Goal: Transaction & Acquisition: Book appointment/travel/reservation

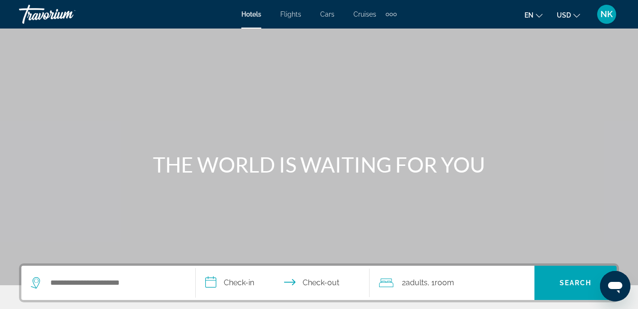
click at [293, 14] on span "Flights" at bounding box center [290, 14] width 21 height 8
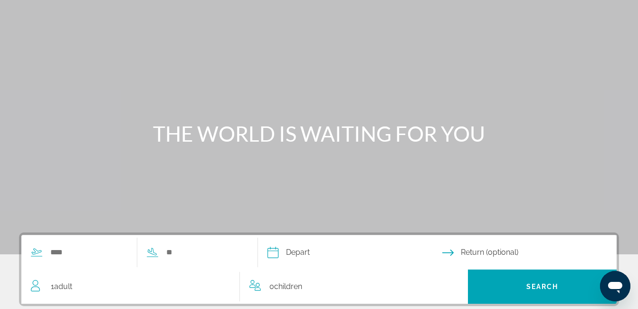
scroll to position [47, 0]
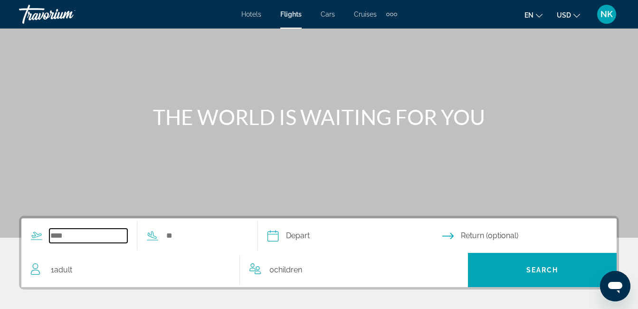
click at [93, 232] on input "Search widget" at bounding box center [88, 235] width 78 height 14
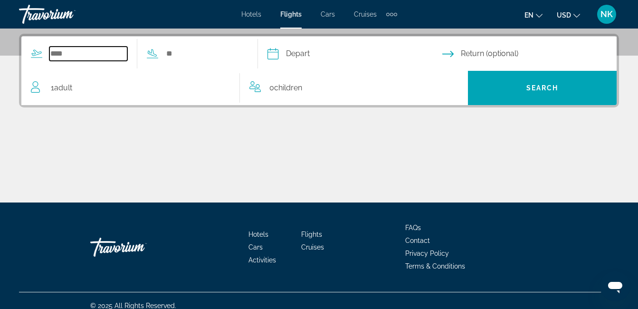
scroll to position [232, 0]
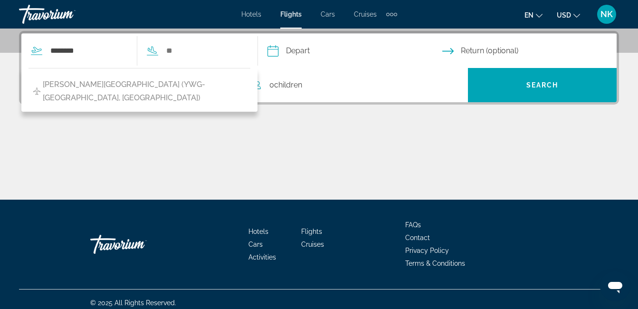
click at [216, 95] on div "[PERSON_NAME][GEOGRAPHIC_DATA] (YWG-[GEOGRAPHIC_DATA], [GEOGRAPHIC_DATA])" at bounding box center [139, 90] width 236 height 44
click at [207, 86] on span "[PERSON_NAME][GEOGRAPHIC_DATA] (YWG-[GEOGRAPHIC_DATA], [GEOGRAPHIC_DATA])" at bounding box center [144, 91] width 203 height 27
type input "**********"
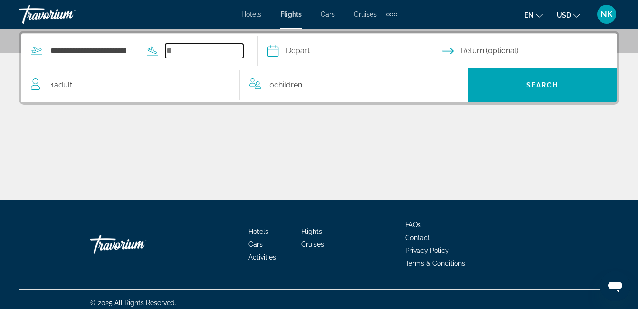
click at [205, 56] on input "Search widget" at bounding box center [204, 51] width 78 height 14
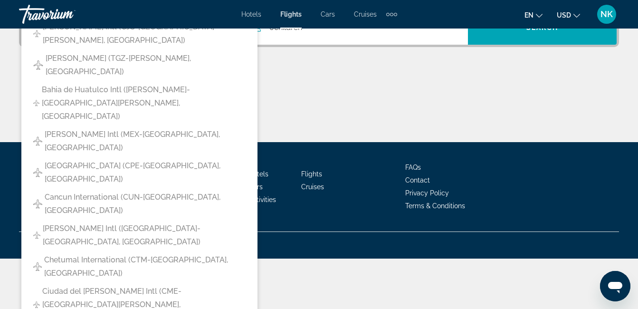
scroll to position [288, 0]
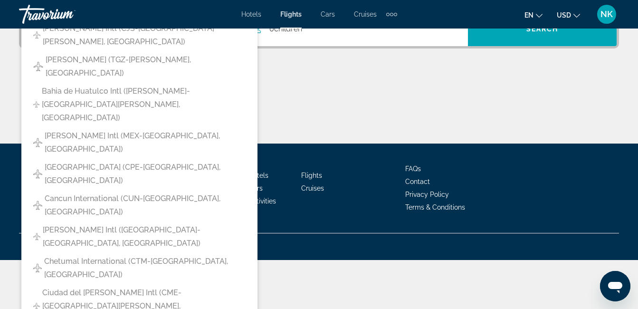
click at [381, 110] on div "Main content" at bounding box center [319, 107] width 600 height 71
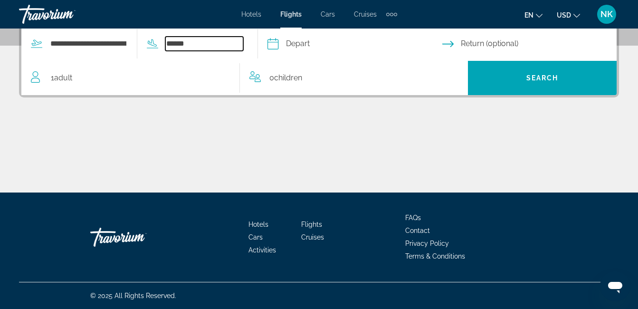
click at [212, 49] on input "******" at bounding box center [204, 44] width 78 height 14
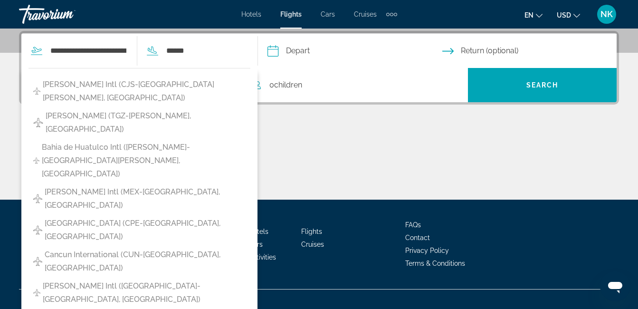
drag, startPoint x: 199, startPoint y: 122, endPoint x: 198, endPoint y: 300, distance: 177.1
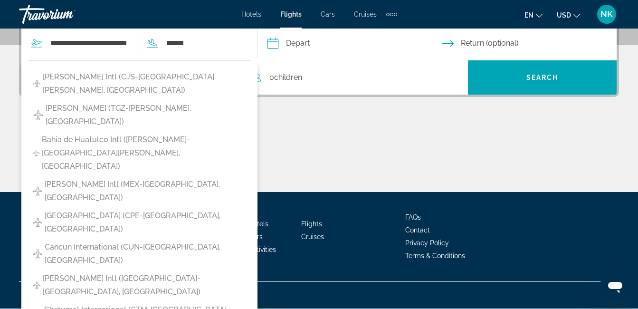
scroll to position [0, 0]
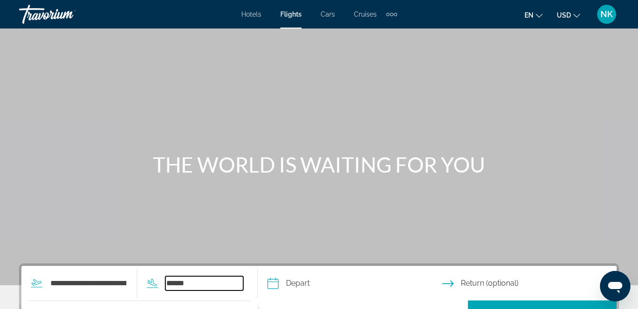
click at [243, 286] on input "******" at bounding box center [204, 283] width 78 height 14
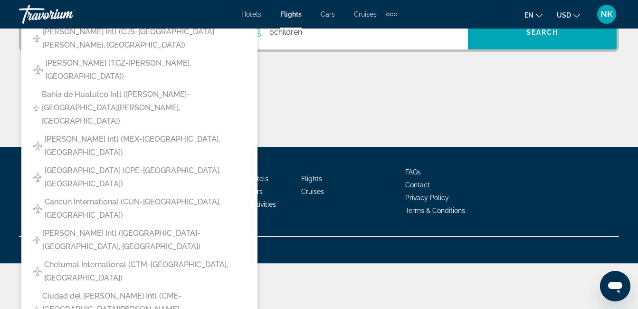
scroll to position [285, 0]
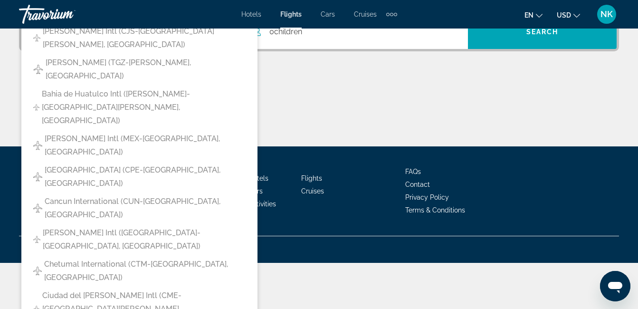
click at [424, 108] on div "Main content" at bounding box center [319, 110] width 600 height 71
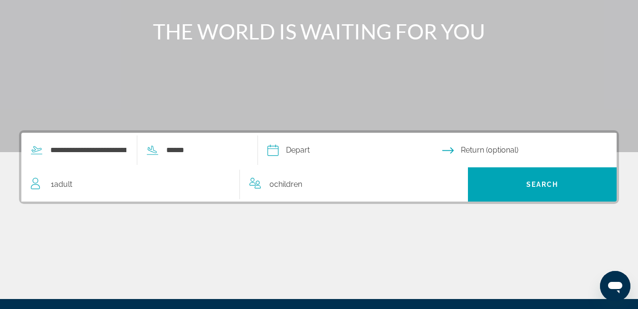
scroll to position [0, 0]
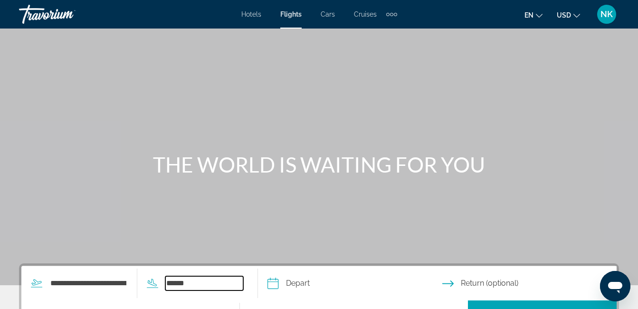
click at [205, 282] on input "******" at bounding box center [204, 283] width 78 height 14
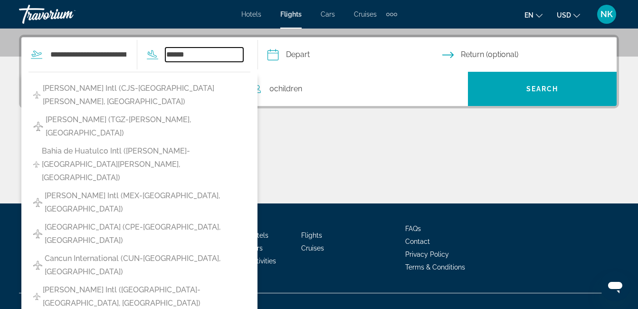
scroll to position [232, 0]
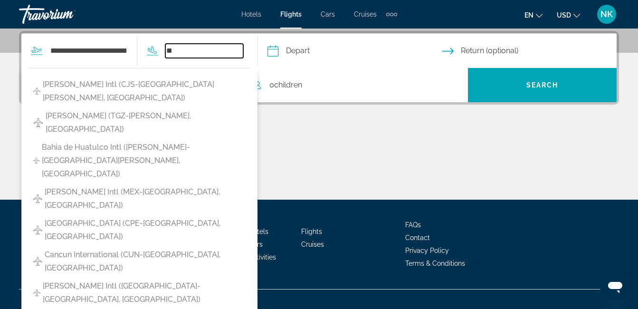
type input "*"
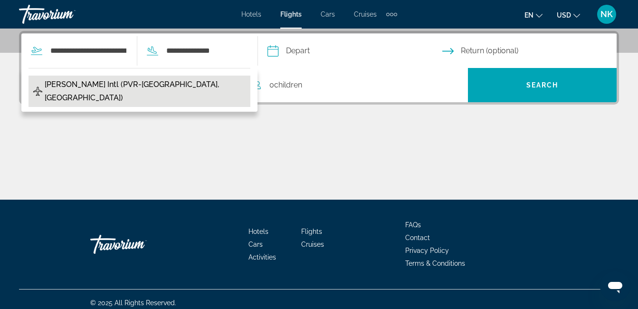
click at [163, 87] on span "[PERSON_NAME] Intl (PVR-[GEOGRAPHIC_DATA], [GEOGRAPHIC_DATA])" at bounding box center [145, 91] width 201 height 27
type input "**********"
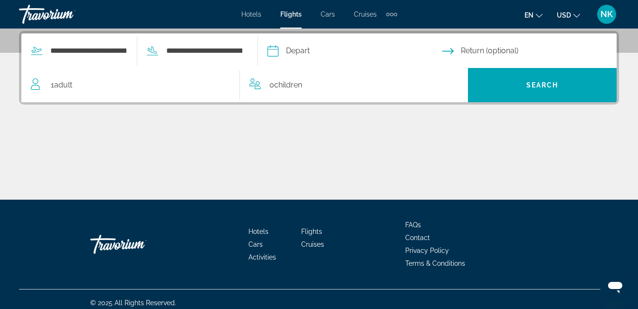
click at [327, 50] on input "Depart date" at bounding box center [354, 52] width 179 height 37
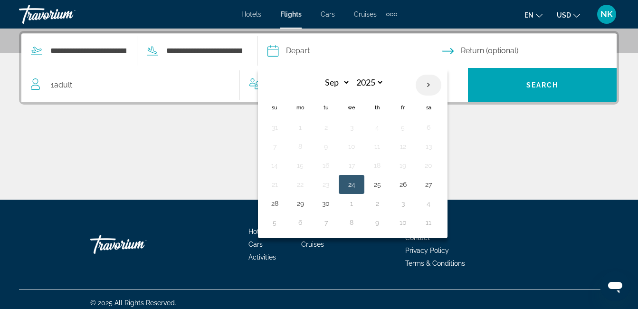
click at [441, 88] on th "Next month" at bounding box center [428, 85] width 26 height 21
click at [441, 87] on th "Next month" at bounding box center [428, 85] width 26 height 21
select select "**"
click at [410, 145] on button "7" at bounding box center [402, 146] width 15 height 13
type input "**********"
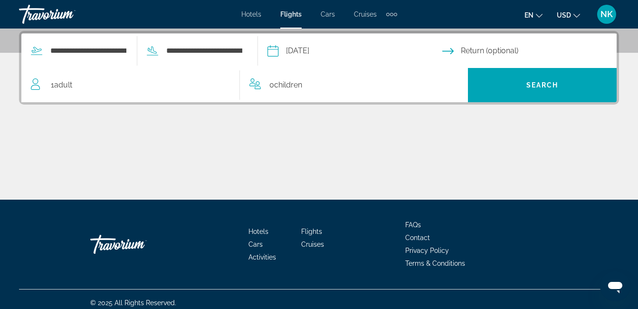
click at [475, 52] on input "Return date" at bounding box center [531, 52] width 179 height 37
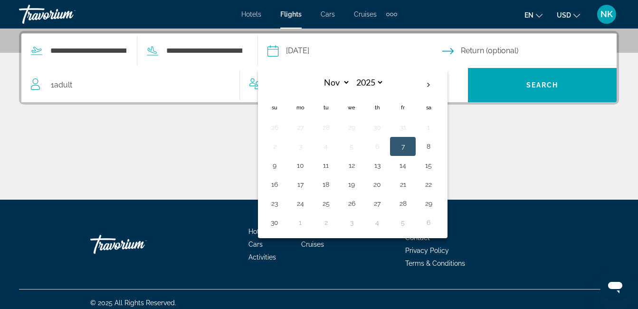
click at [282, 197] on button "23" at bounding box center [274, 203] width 15 height 13
type input "**********"
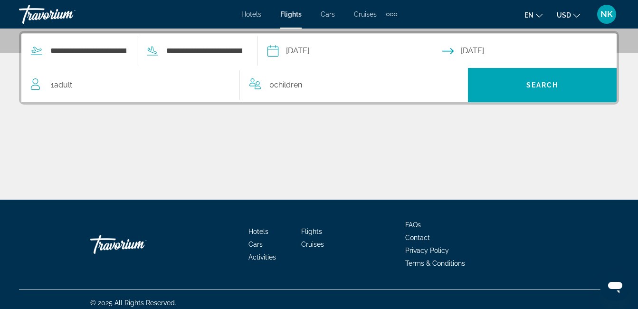
click at [200, 91] on div "1 Adult Adults" at bounding box center [135, 84] width 208 height 13
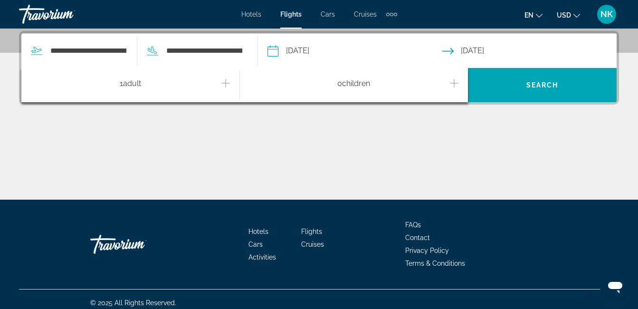
click at [226, 84] on icon "Increment adults" at bounding box center [225, 83] width 9 height 9
click at [451, 85] on icon "Increment children" at bounding box center [454, 82] width 9 height 11
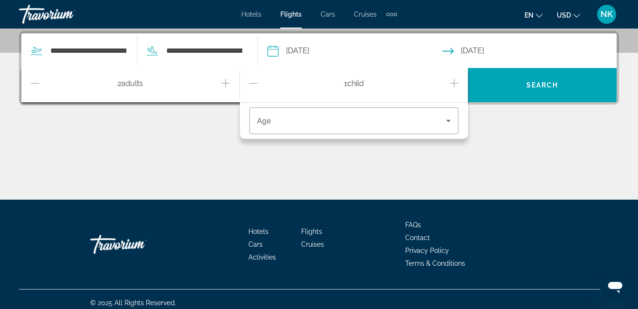
click at [452, 86] on icon "Increment children" at bounding box center [454, 82] width 9 height 11
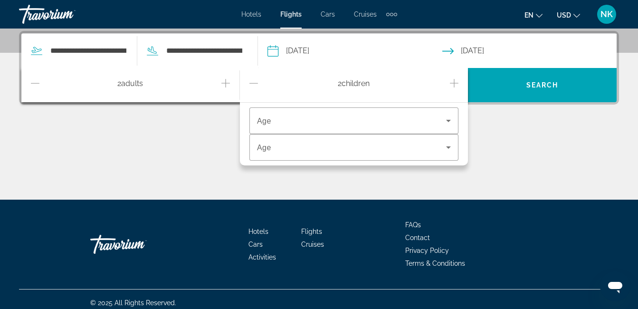
click at [454, 81] on icon "Increment children" at bounding box center [454, 82] width 9 height 11
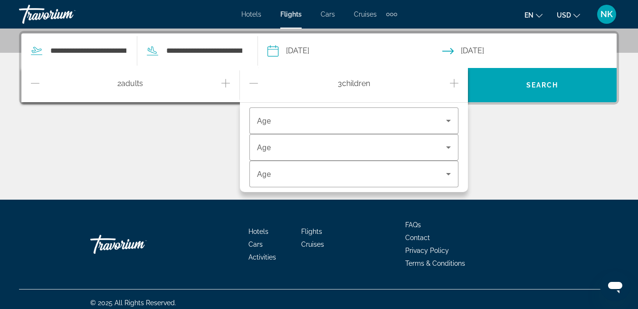
click at [455, 81] on icon "Increment children" at bounding box center [454, 82] width 9 height 11
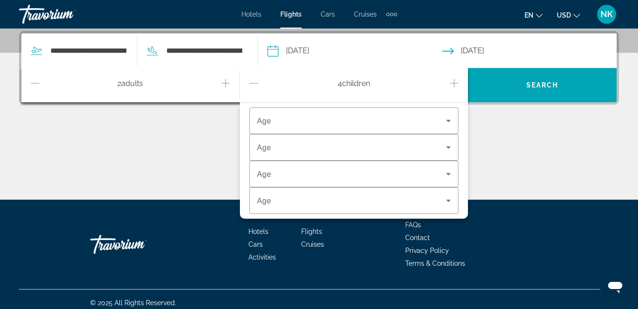
click at [455, 80] on icon "Increment children" at bounding box center [454, 82] width 9 height 11
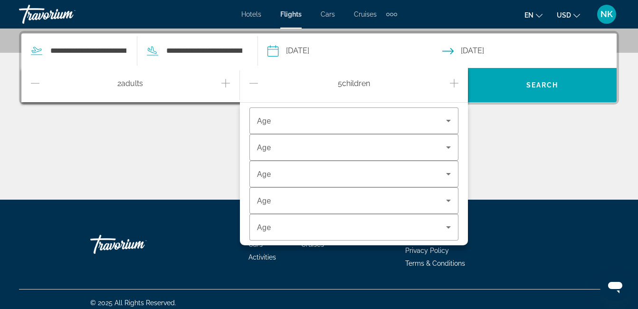
click at [455, 80] on icon "Increment children" at bounding box center [454, 82] width 9 height 11
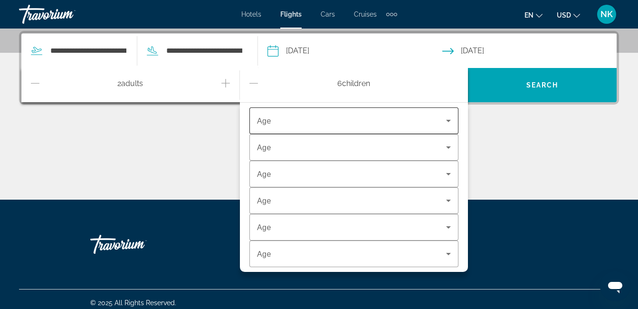
click at [420, 127] on div "Travelers: 2 adults, 6 children" at bounding box center [354, 120] width 194 height 27
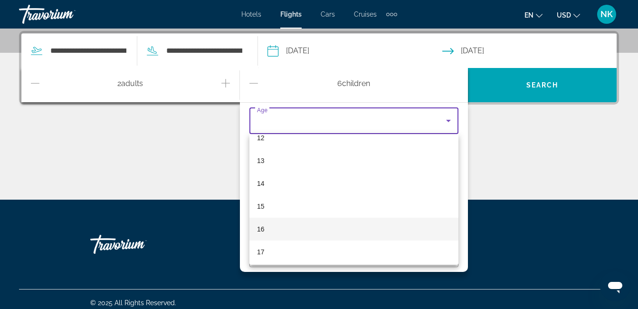
scroll to position [287, 0]
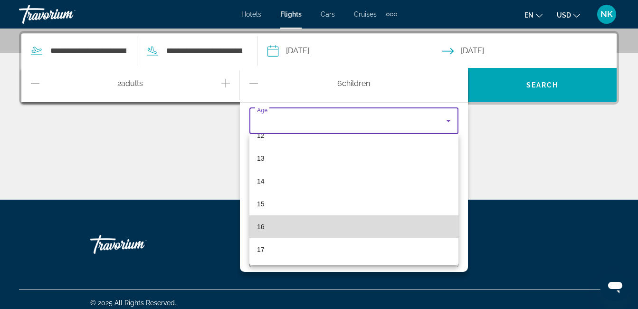
click at [361, 222] on mat-option "16" at bounding box center [353, 226] width 209 height 23
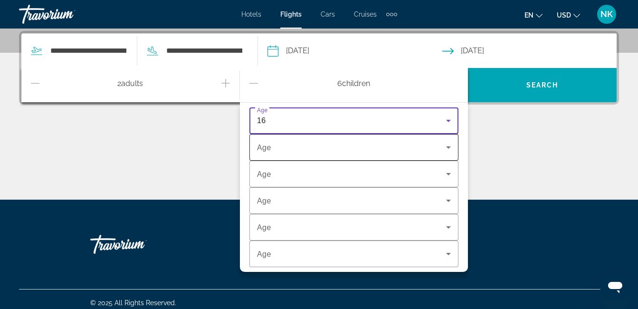
click at [351, 146] on span "Travelers: 2 adults, 6 children" at bounding box center [351, 146] width 189 height 11
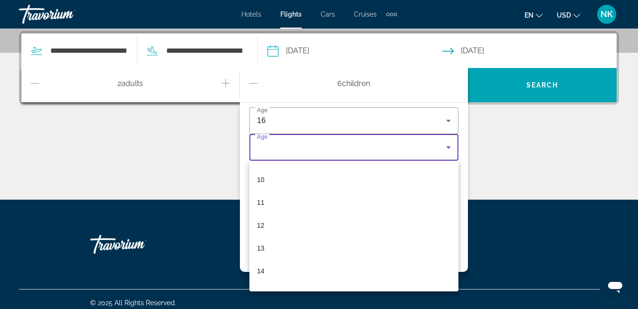
scroll to position [285, 0]
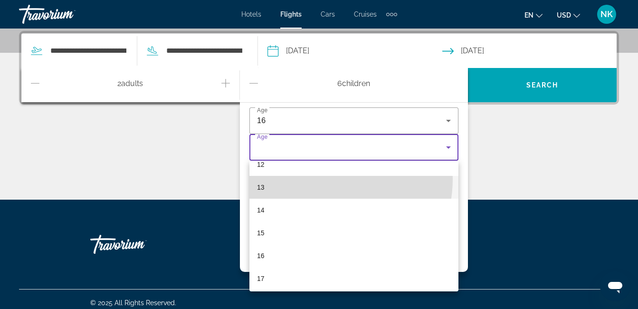
click at [320, 179] on mat-option "13" at bounding box center [353, 187] width 209 height 23
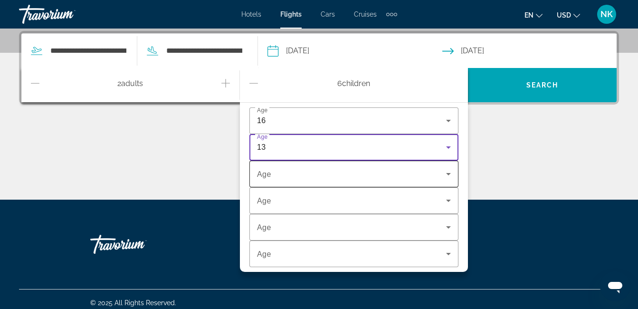
click at [320, 178] on span "Travelers: 2 adults, 6 children" at bounding box center [351, 173] width 189 height 11
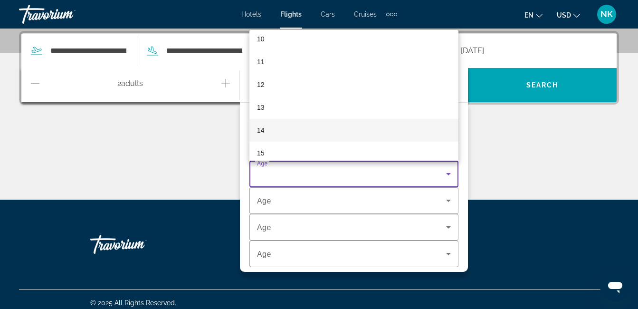
scroll to position [237, 0]
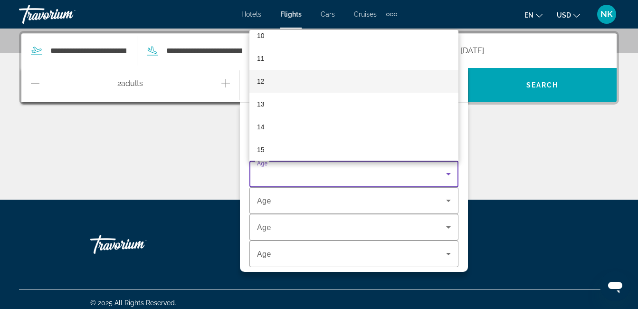
click at [325, 85] on mat-option "12" at bounding box center [353, 81] width 209 height 23
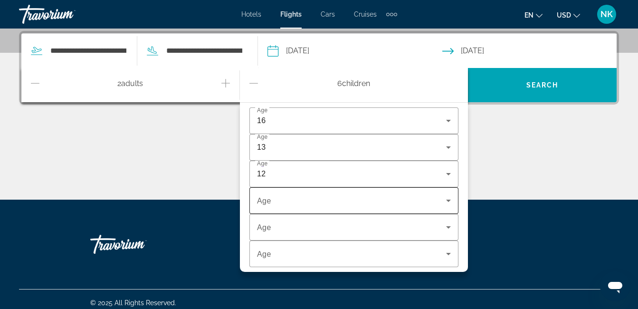
click at [340, 207] on div "Travelers: 2 adults, 6 children" at bounding box center [354, 200] width 194 height 27
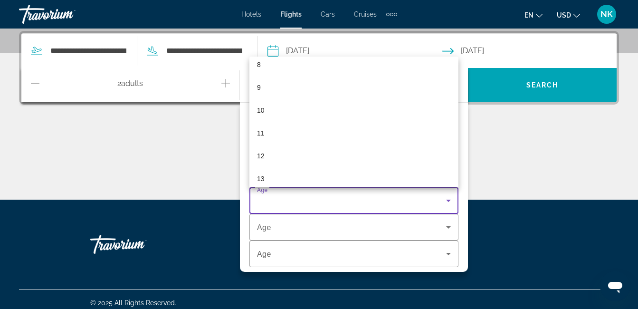
scroll to position [190, 0]
click at [327, 135] on mat-option "11" at bounding box center [353, 132] width 209 height 23
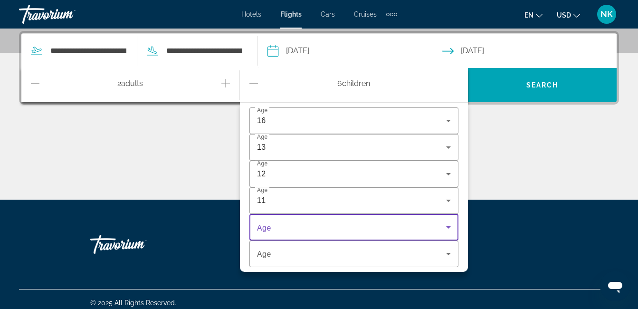
click at [351, 226] on span "Travelers: 2 adults, 6 children" at bounding box center [351, 226] width 189 height 11
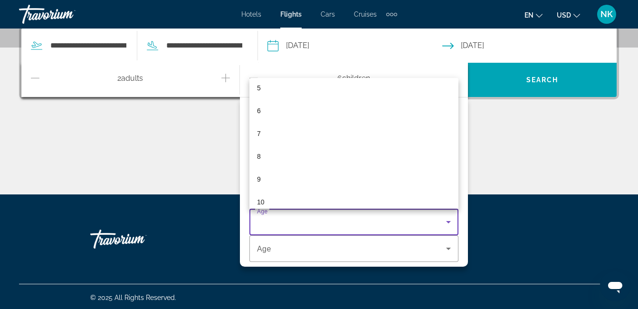
scroll to position [0, 0]
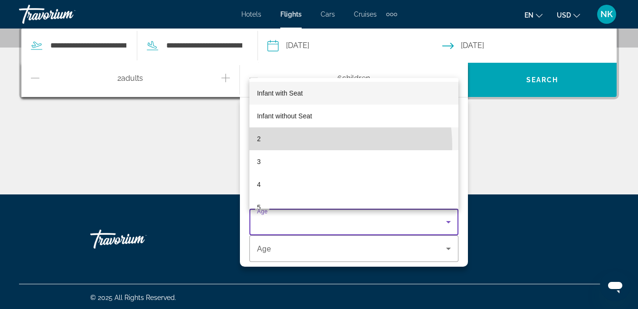
click at [288, 147] on mat-option "2" at bounding box center [353, 138] width 209 height 23
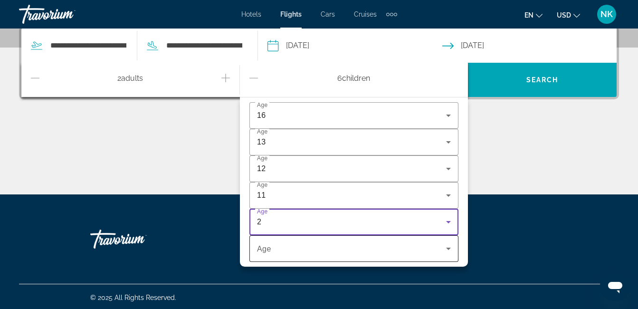
click at [269, 245] on span "Age" at bounding box center [264, 249] width 14 height 8
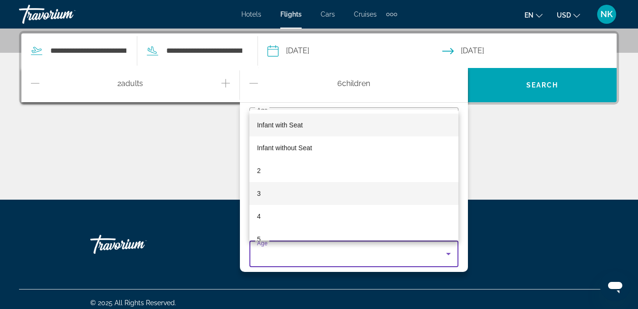
click at [316, 183] on mat-option "3" at bounding box center [353, 193] width 209 height 23
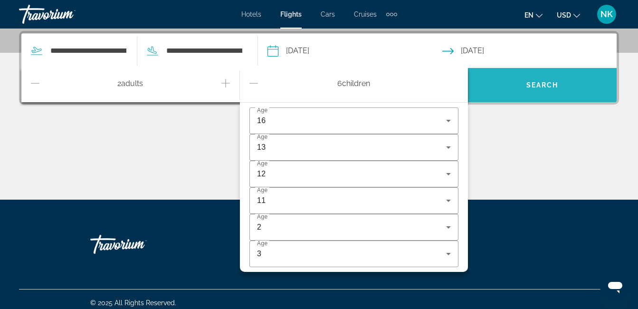
click at [527, 79] on span "Search widget" at bounding box center [542, 85] width 149 height 23
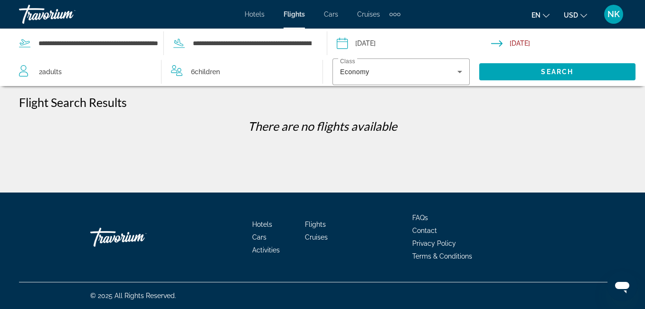
click at [264, 80] on div "6 Child Children" at bounding box center [242, 71] width 142 height 28
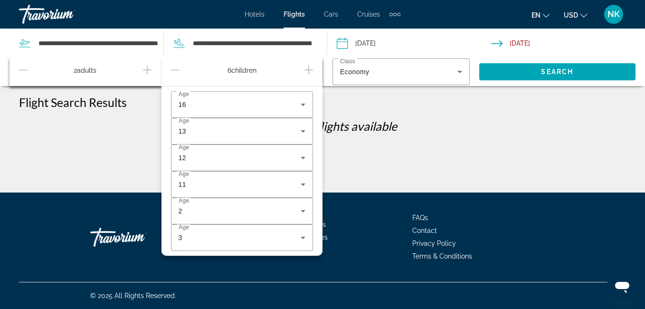
drag, startPoint x: 176, startPoint y: 74, endPoint x: 186, endPoint y: 71, distance: 10.7
click at [186, 72] on div "6 Child Children" at bounding box center [242, 72] width 142 height 17
click at [187, 72] on div "6 Child Children" at bounding box center [242, 72] width 142 height 17
click at [177, 72] on icon "Decrement children" at bounding box center [175, 69] width 9 height 11
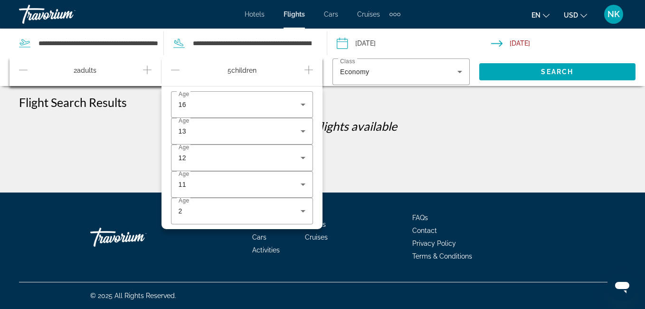
click at [176, 72] on icon "Decrement children" at bounding box center [175, 69] width 9 height 11
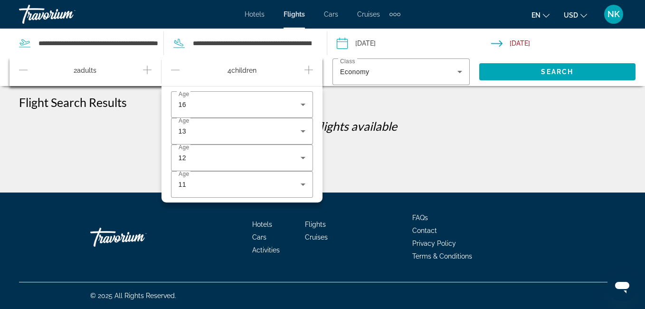
click at [177, 73] on icon "Decrement children" at bounding box center [175, 69] width 9 height 11
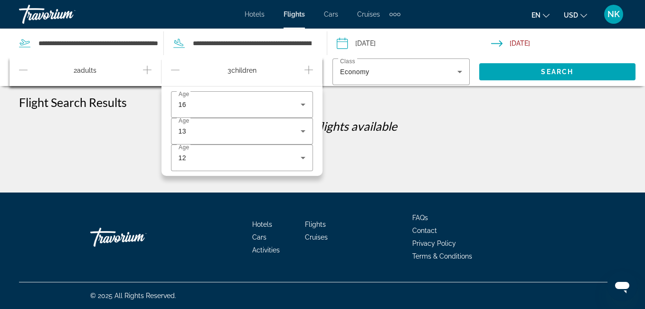
click at [177, 73] on icon "Decrement children" at bounding box center [175, 69] width 9 height 11
click at [176, 73] on icon "Decrement children" at bounding box center [175, 69] width 9 height 11
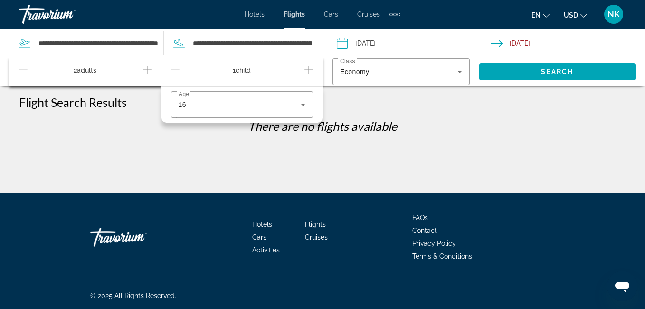
click at [177, 73] on icon "Decrement children" at bounding box center [175, 69] width 9 height 11
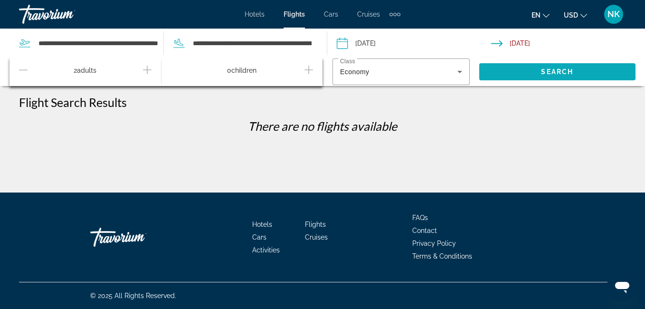
click at [522, 66] on span "Search widget" at bounding box center [557, 71] width 157 height 23
